Goal: Task Accomplishment & Management: Manage account settings

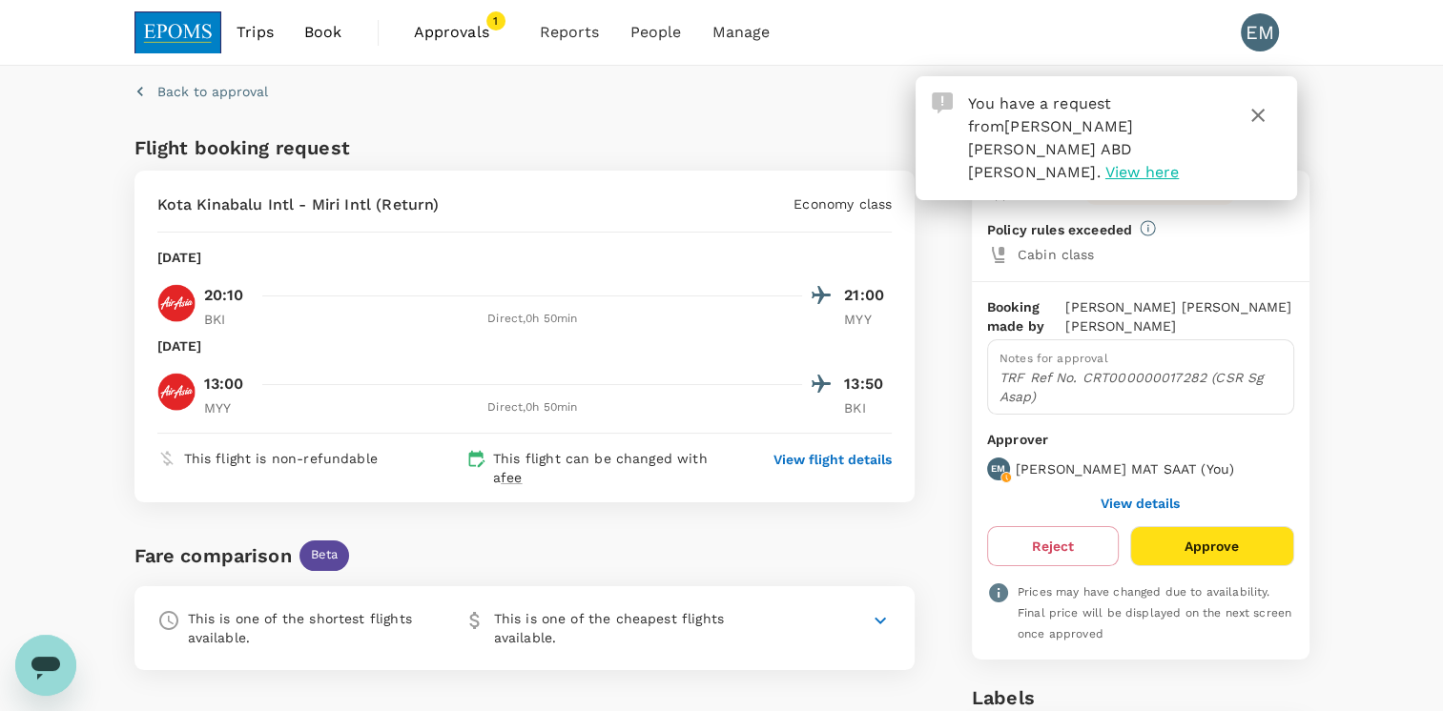
click at [1105, 163] on span "View here" at bounding box center [1141, 172] width 73 height 18
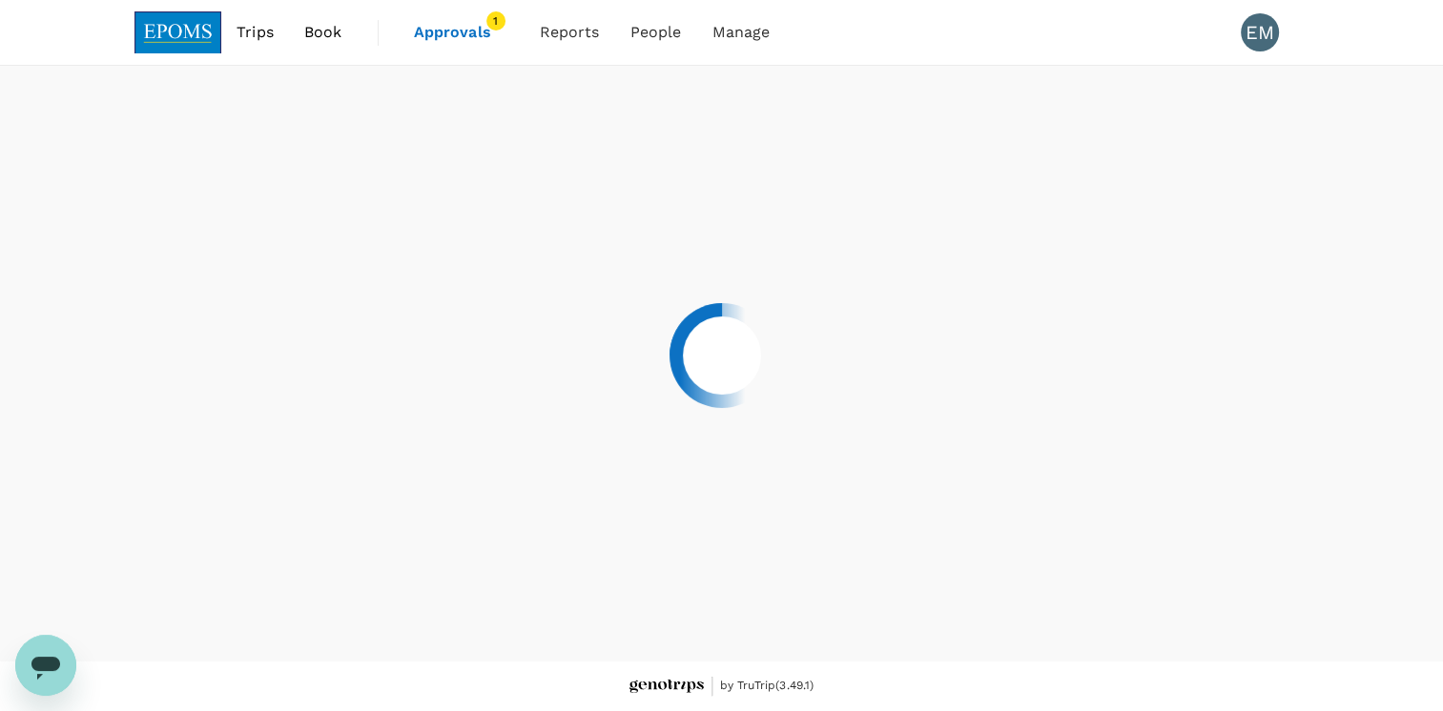
click at [1073, 142] on div at bounding box center [721, 355] width 1443 height 711
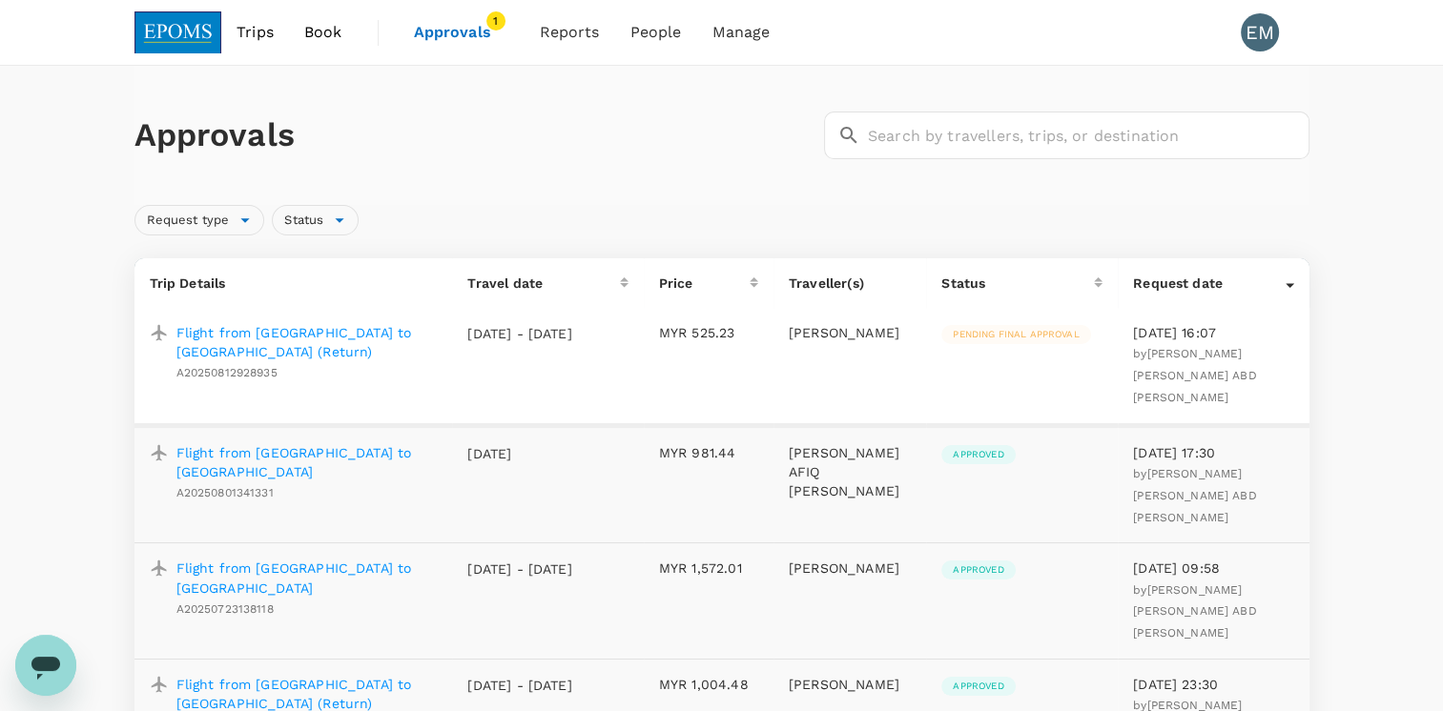
click at [360, 332] on p "Flight from [GEOGRAPHIC_DATA] to [GEOGRAPHIC_DATA] (Return)" at bounding box center [306, 342] width 261 height 38
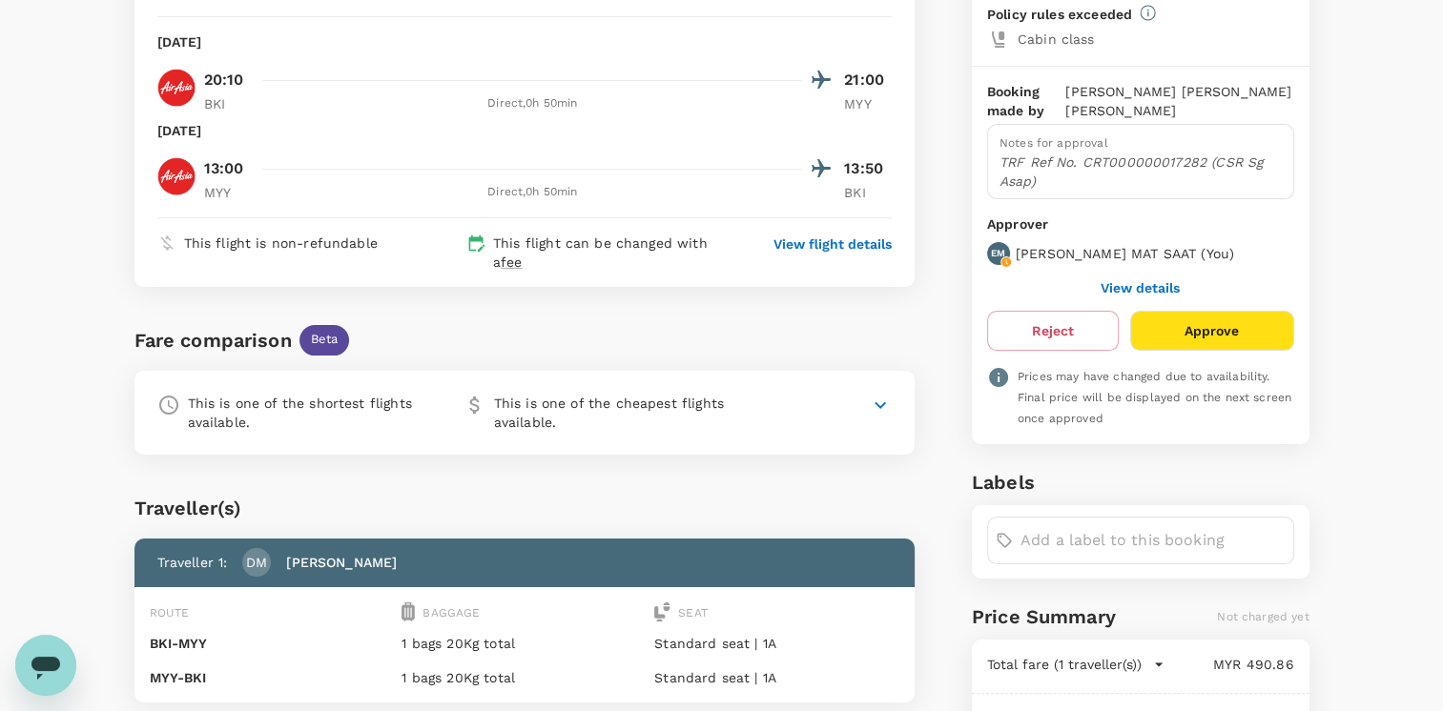
scroll to position [197, 0]
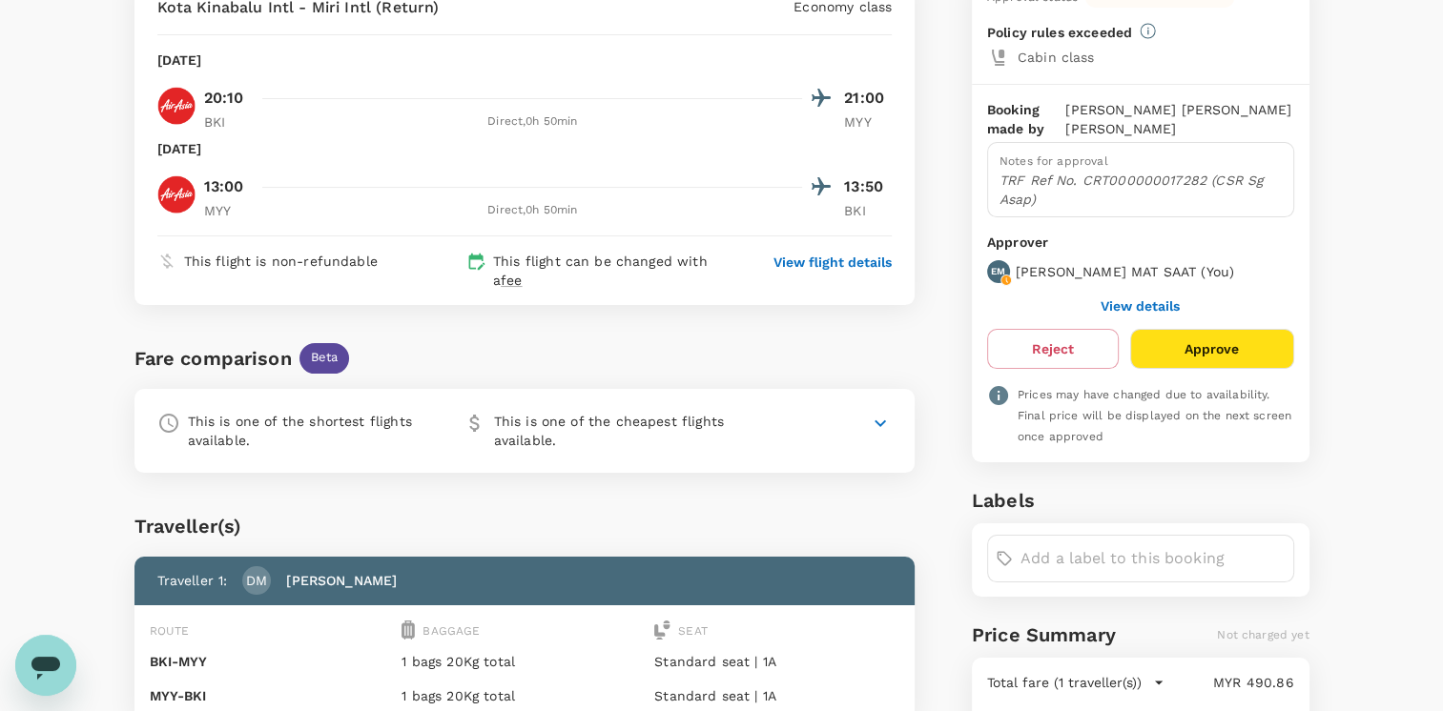
click at [1140, 305] on button "View details" at bounding box center [1139, 305] width 79 height 15
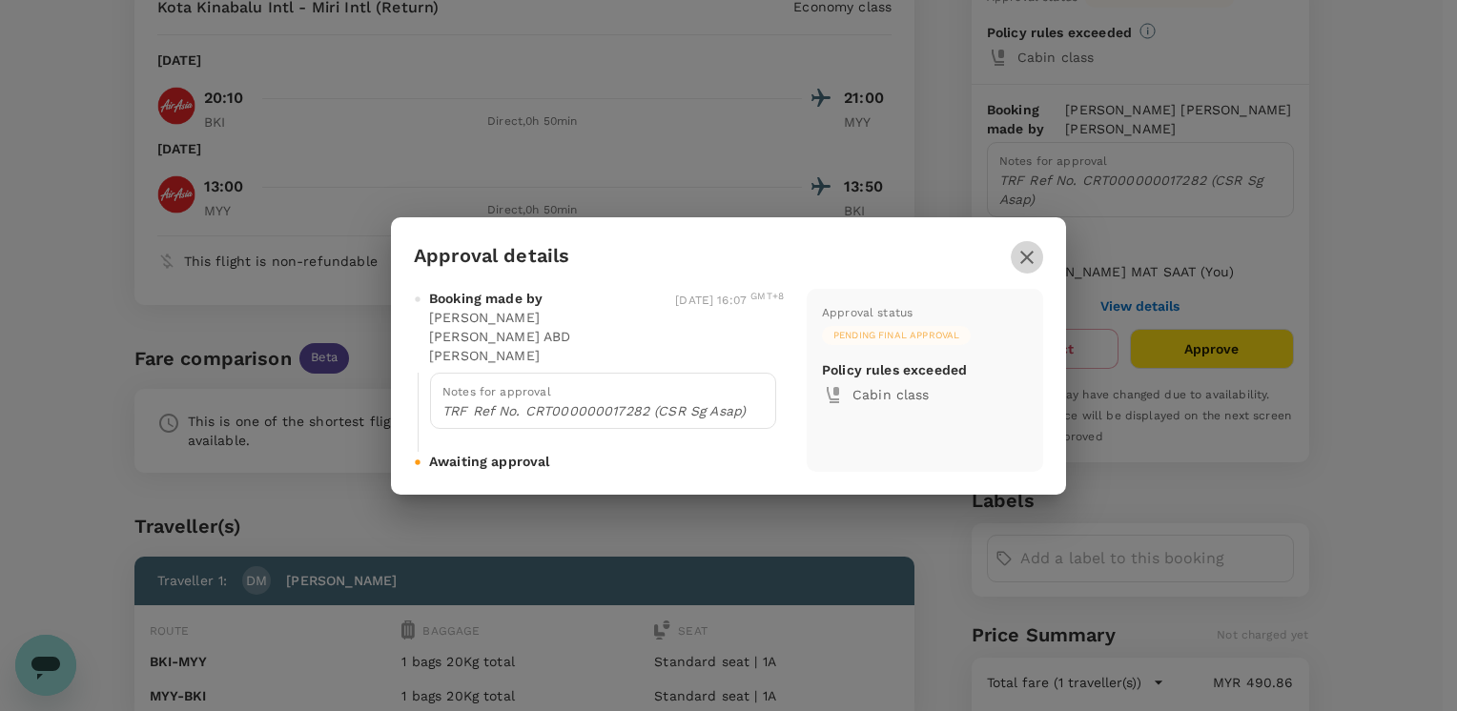
click at [1034, 267] on icon "button" at bounding box center [1026, 257] width 23 height 23
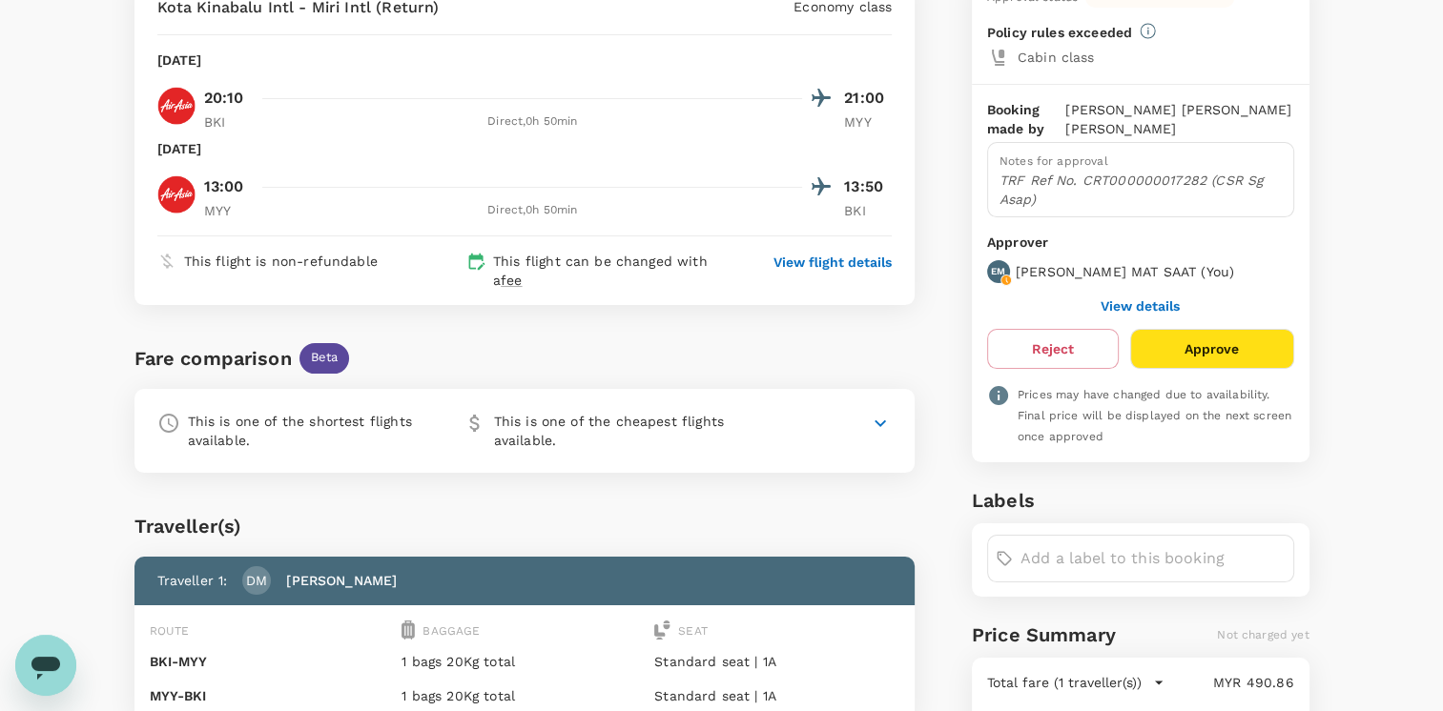
click at [1236, 335] on button "Approve" at bounding box center [1211, 349] width 163 height 40
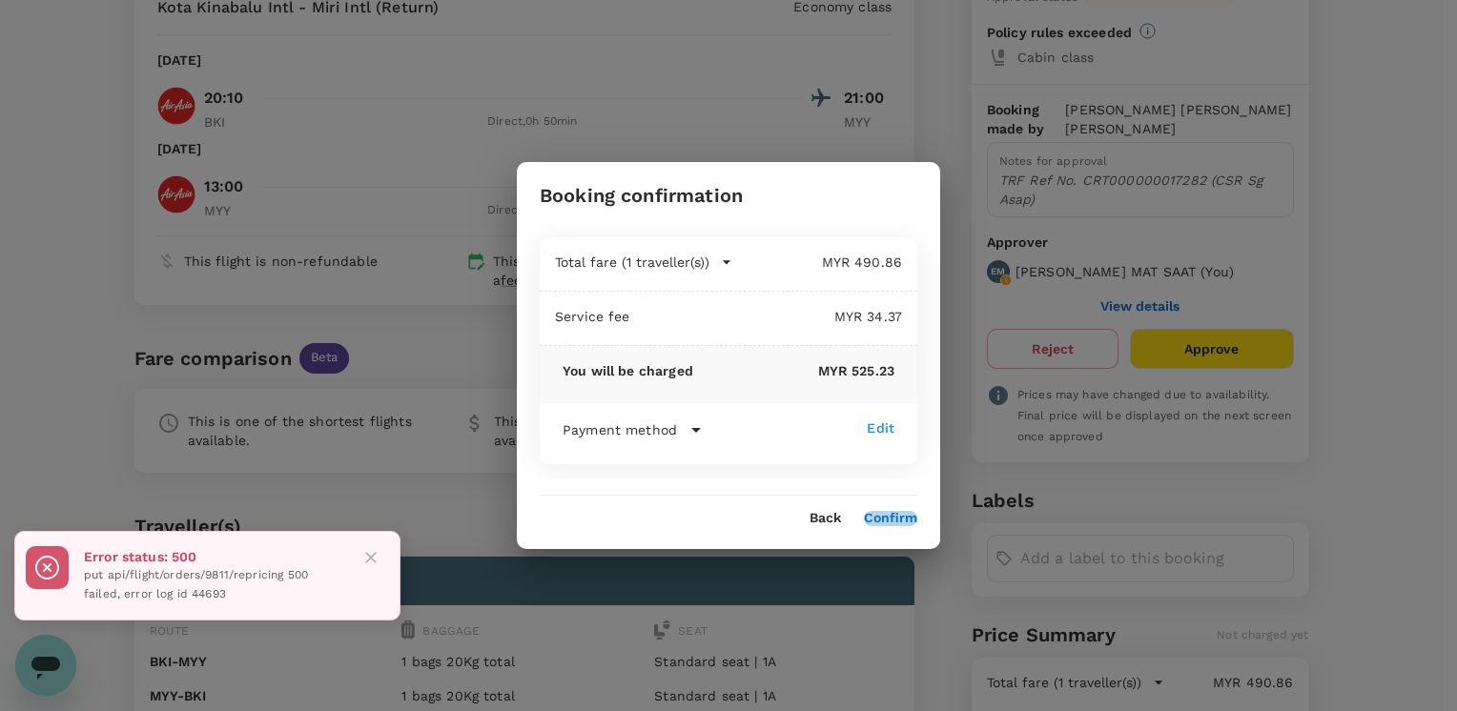
click at [882, 523] on button "Confirm" at bounding box center [890, 518] width 53 height 15
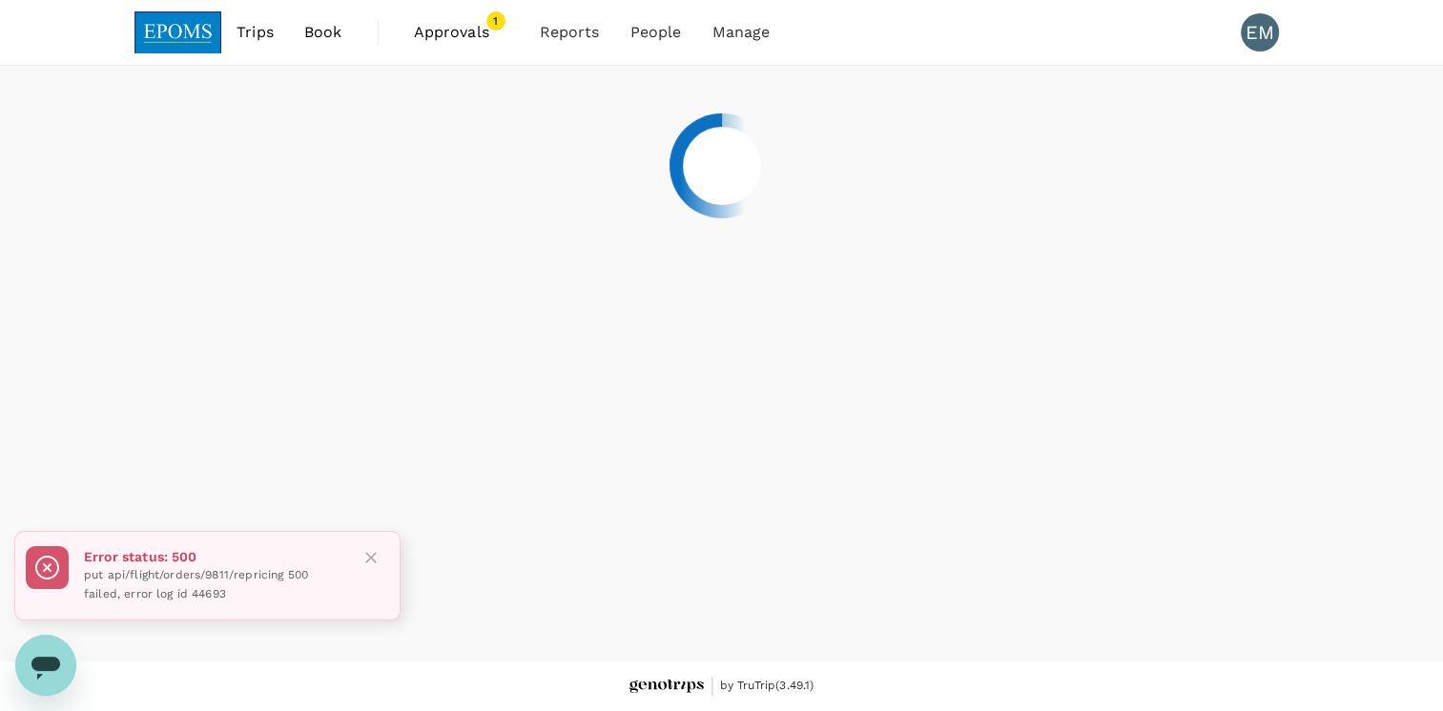
scroll to position [0, 0]
